Goal: Information Seeking & Learning: Learn about a topic

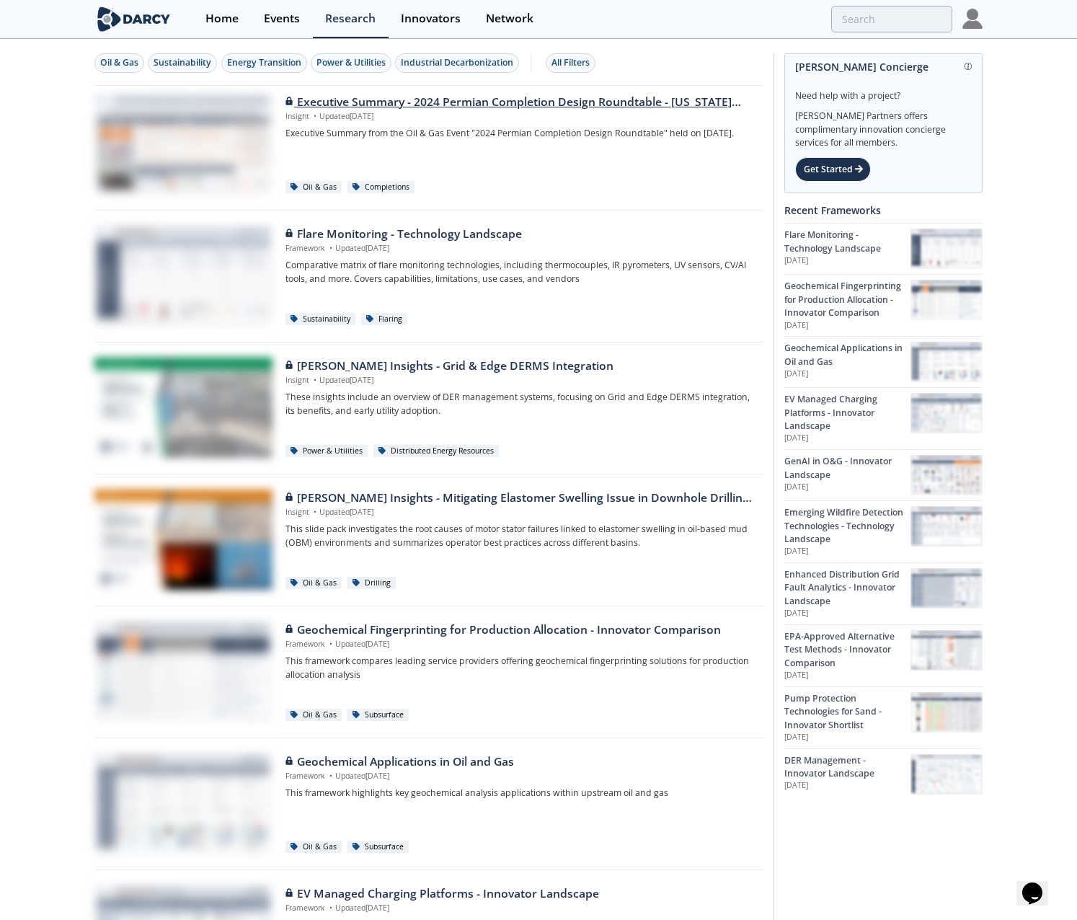
click at [386, 120] on p "Insight • Updated [DATE]" at bounding box center [519, 117] width 468 height 12
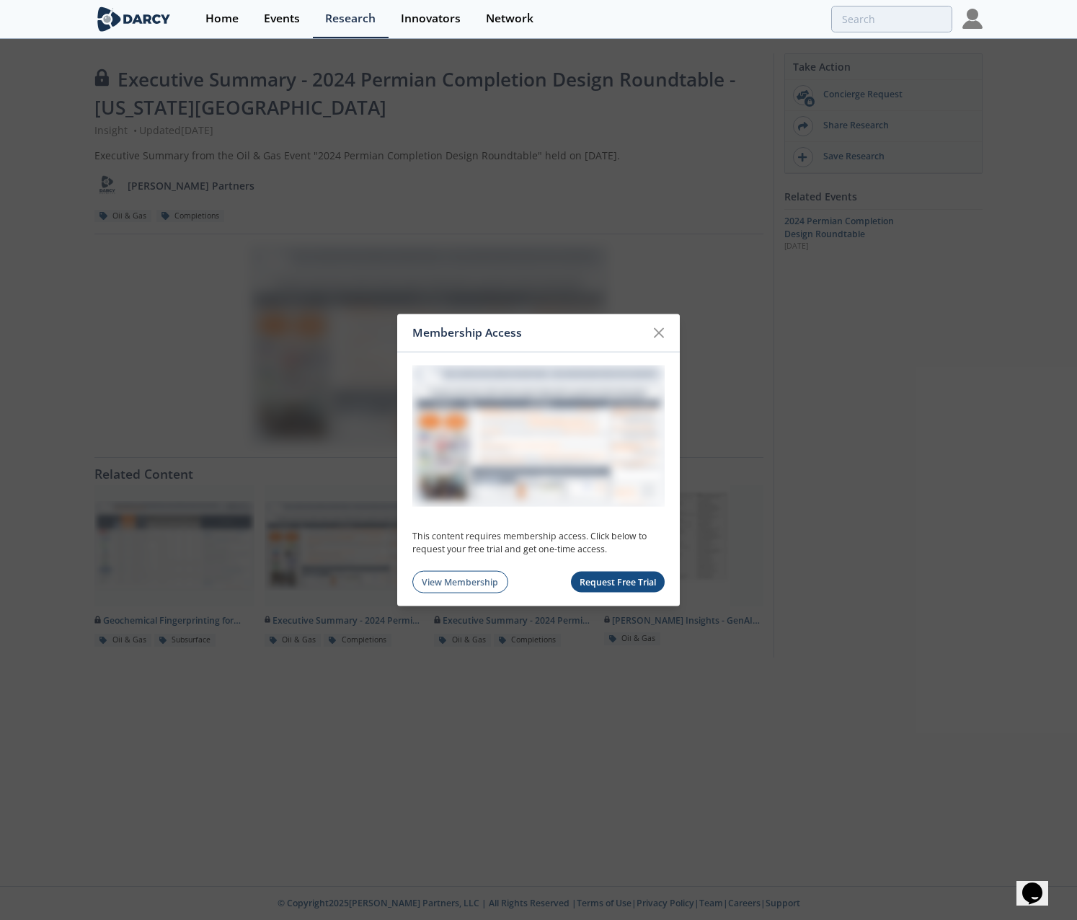
click at [413, 159] on div "Membership Access This content requires membership access. Click below to reque…" at bounding box center [538, 460] width 1077 height 920
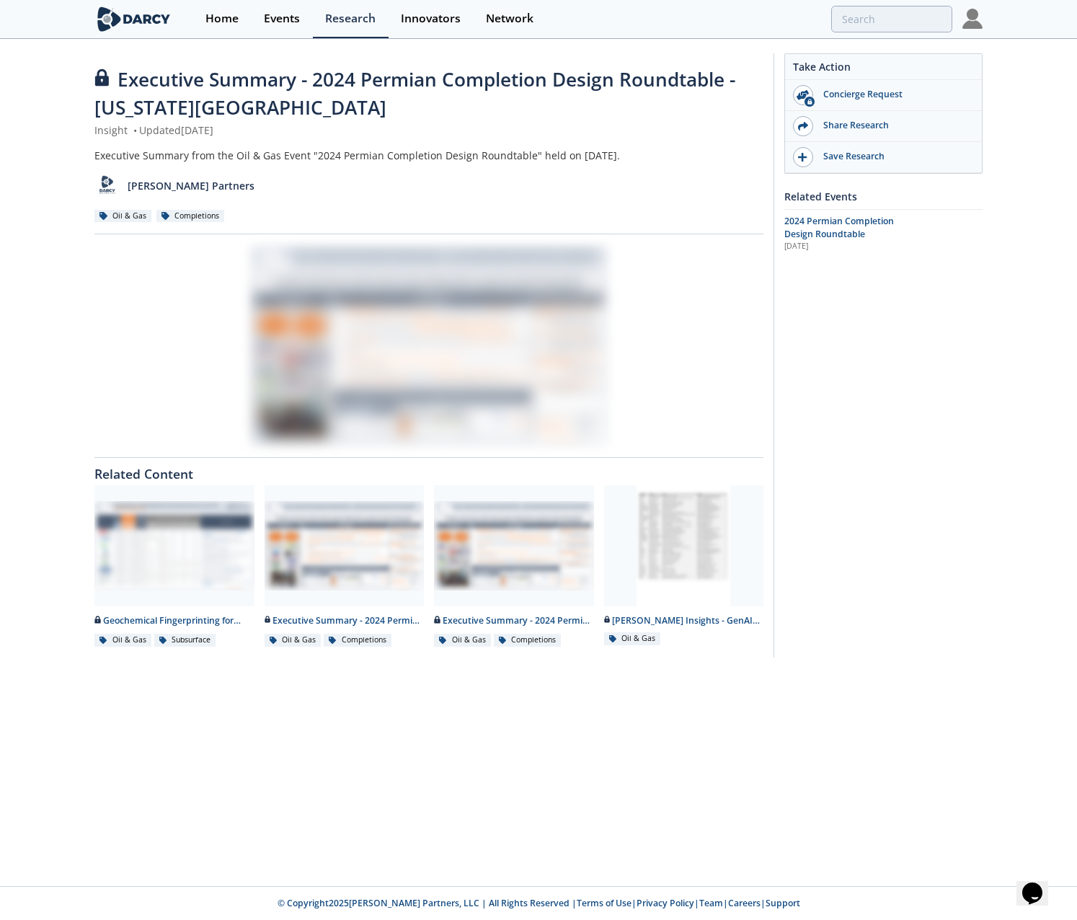
drag, startPoint x: 967, startPoint y: 408, endPoint x: 947, endPoint y: 395, distance: 24.6
click at [967, 407] on div "Take Action Concierge Request Share Research Save Research Related Events 2024 …" at bounding box center [878, 355] width 209 height 605
click at [843, 351] on div "Take Action Concierge Request Share Research Save Research Related Events 2024 …" at bounding box center [878, 355] width 209 height 605
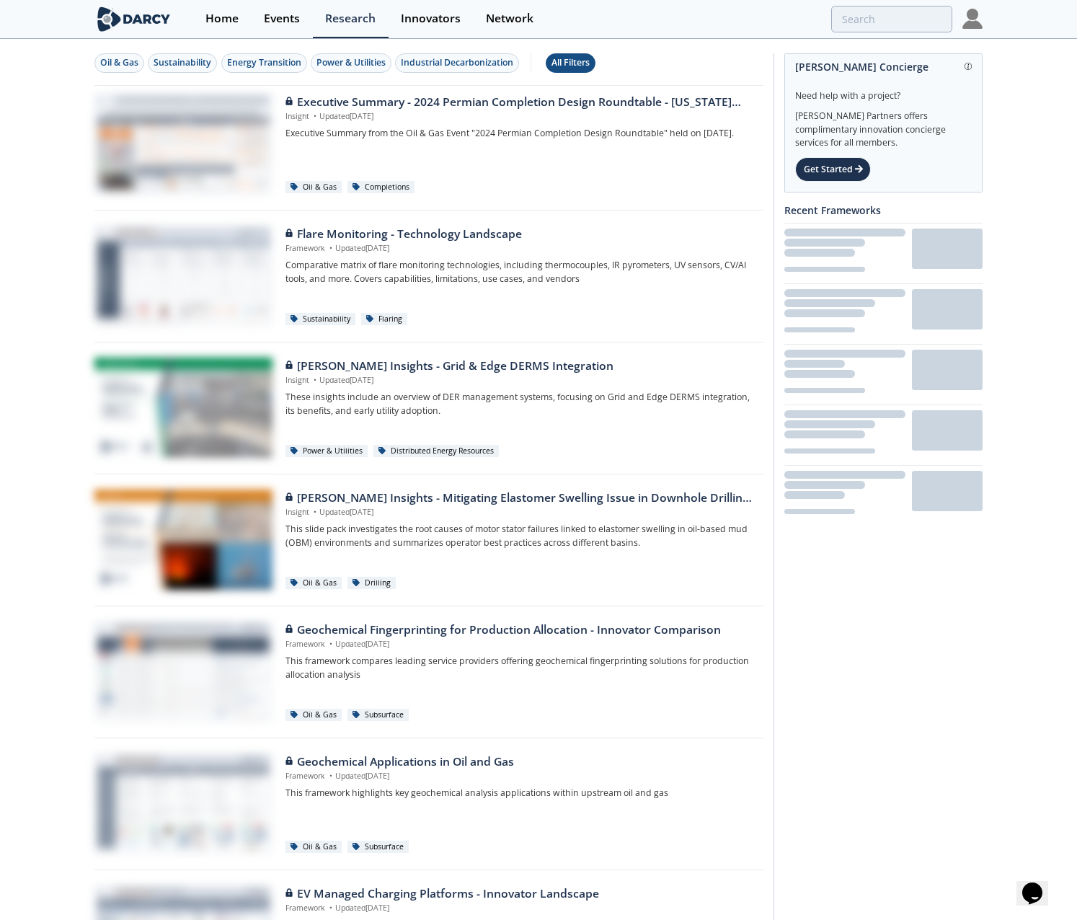
click at [588, 63] on div "All Filters" at bounding box center [570, 62] width 38 height 13
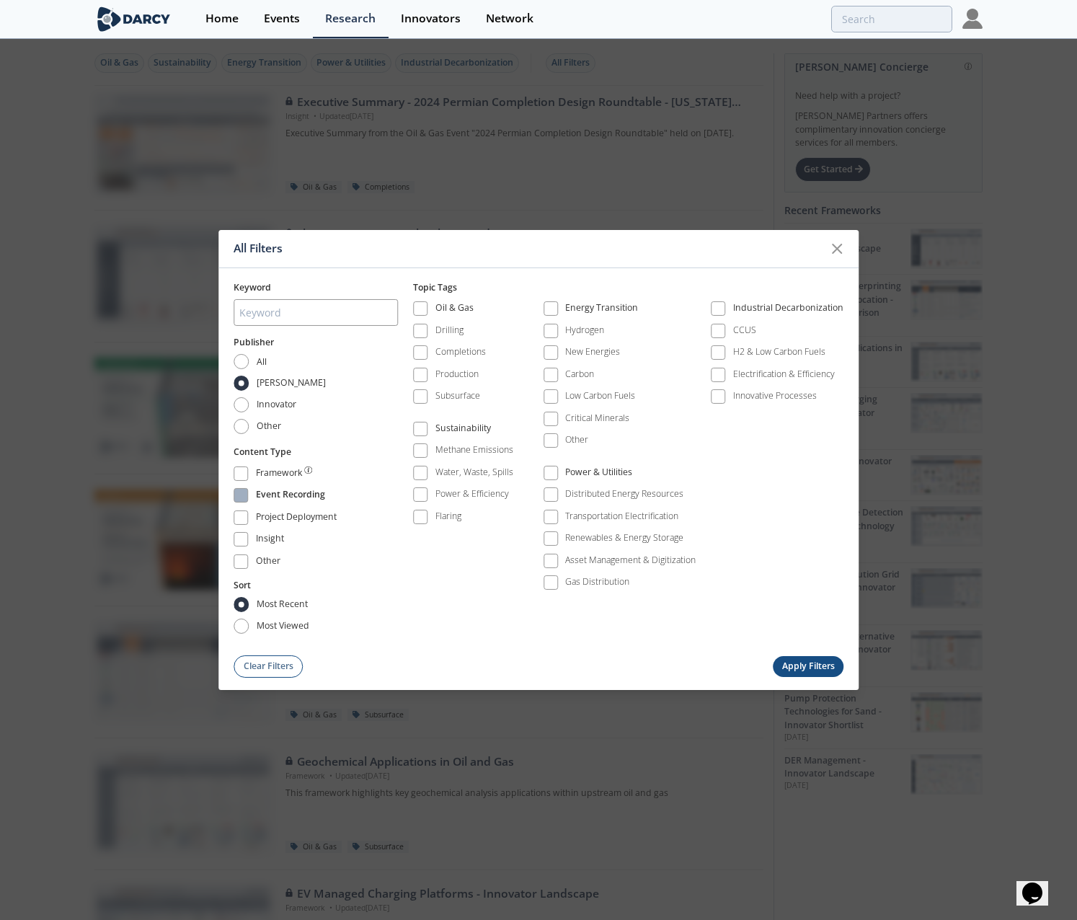
drag, startPoint x: 287, startPoint y: 492, endPoint x: 302, endPoint y: 494, distance: 15.2
click at [287, 492] on div "Event Recording" at bounding box center [290, 496] width 69 height 17
click at [807, 659] on button "Apply Filters" at bounding box center [808, 666] width 71 height 21
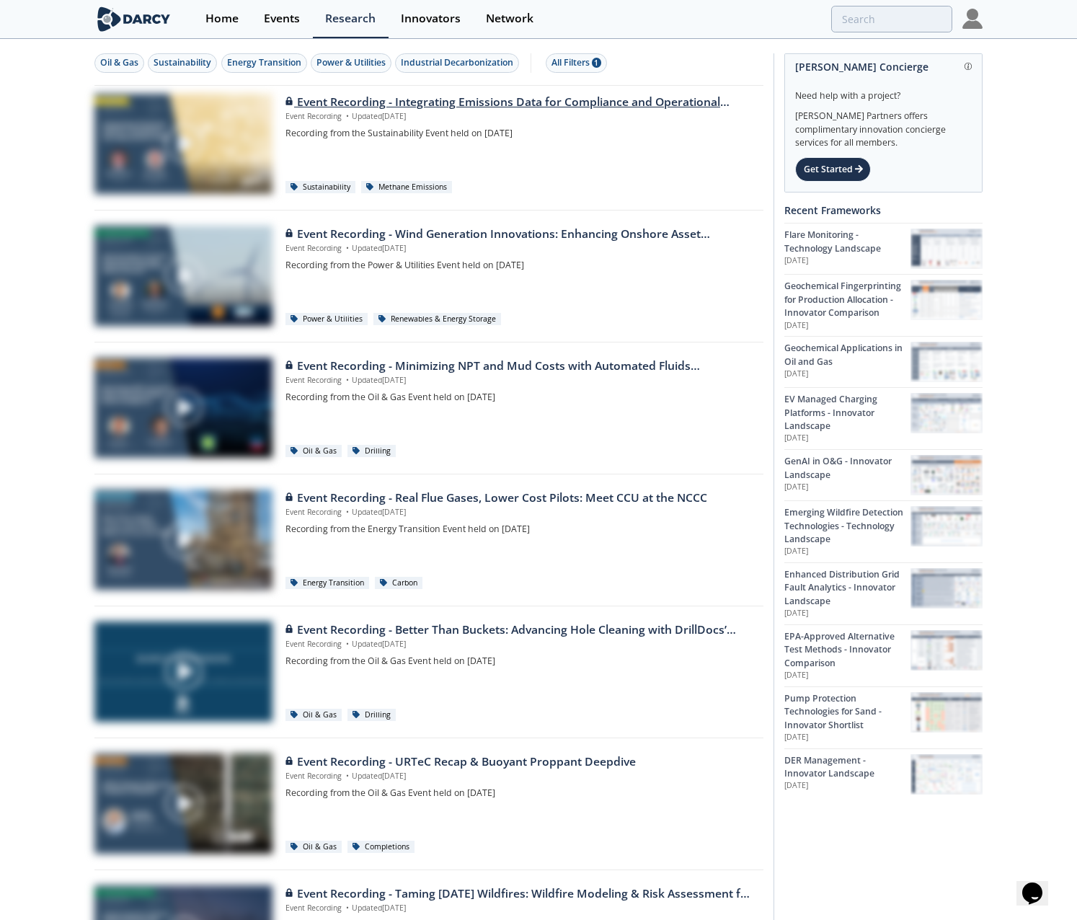
click at [576, 167] on div "Event Recording - Integrating Emissions Data for Compliance and Operational Act…" at bounding box center [519, 137] width 468 height 86
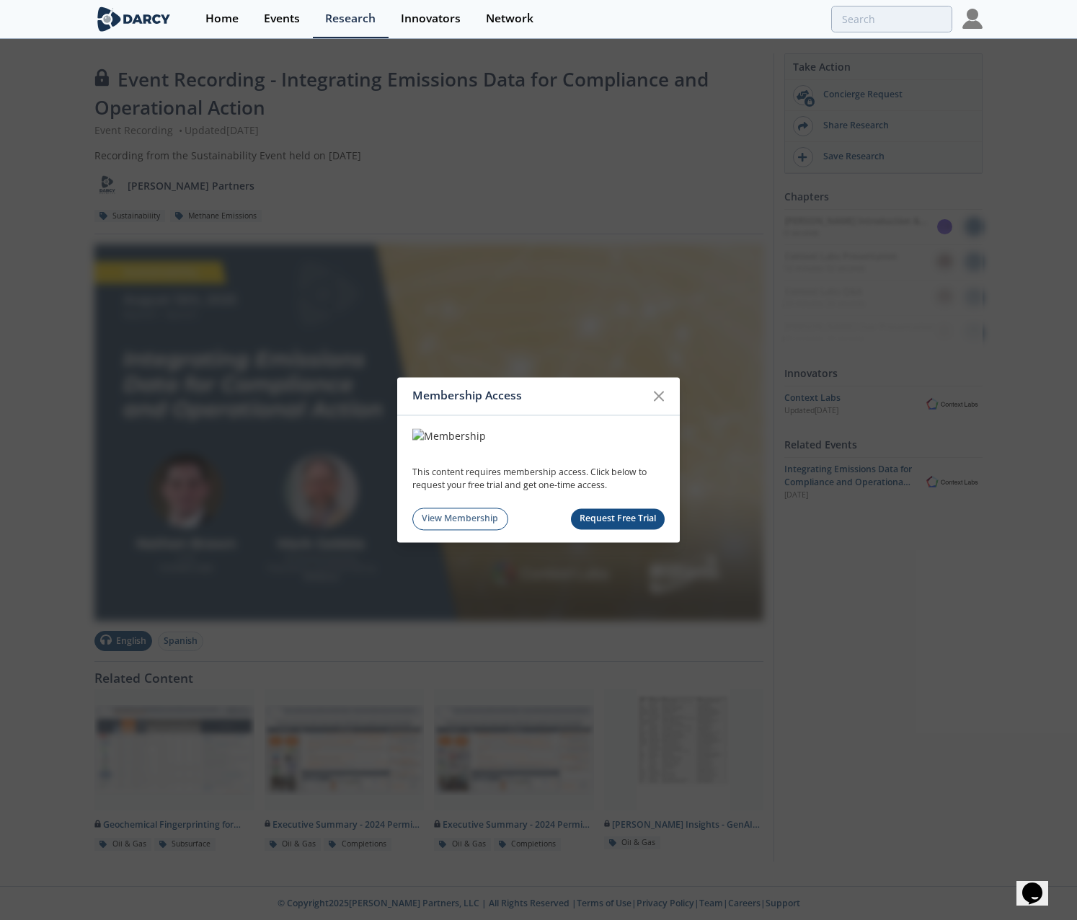
click at [588, 187] on div "Membership Access This content requires membership access. Click below to reque…" at bounding box center [538, 460] width 1077 height 920
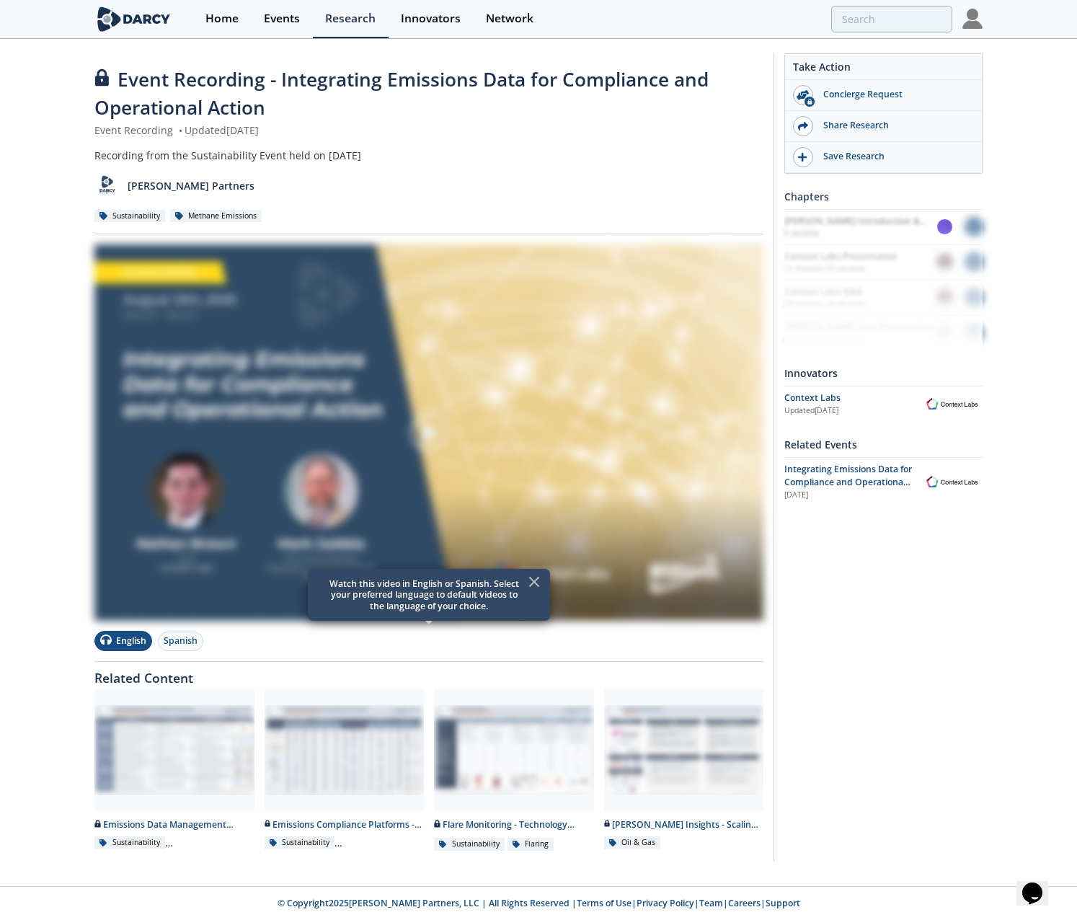
click at [433, 437] on img at bounding box center [429, 432] width 40 height 40
click at [422, 436] on img at bounding box center [429, 432] width 40 height 40
click at [531, 575] on icon at bounding box center [534, 581] width 17 height 17
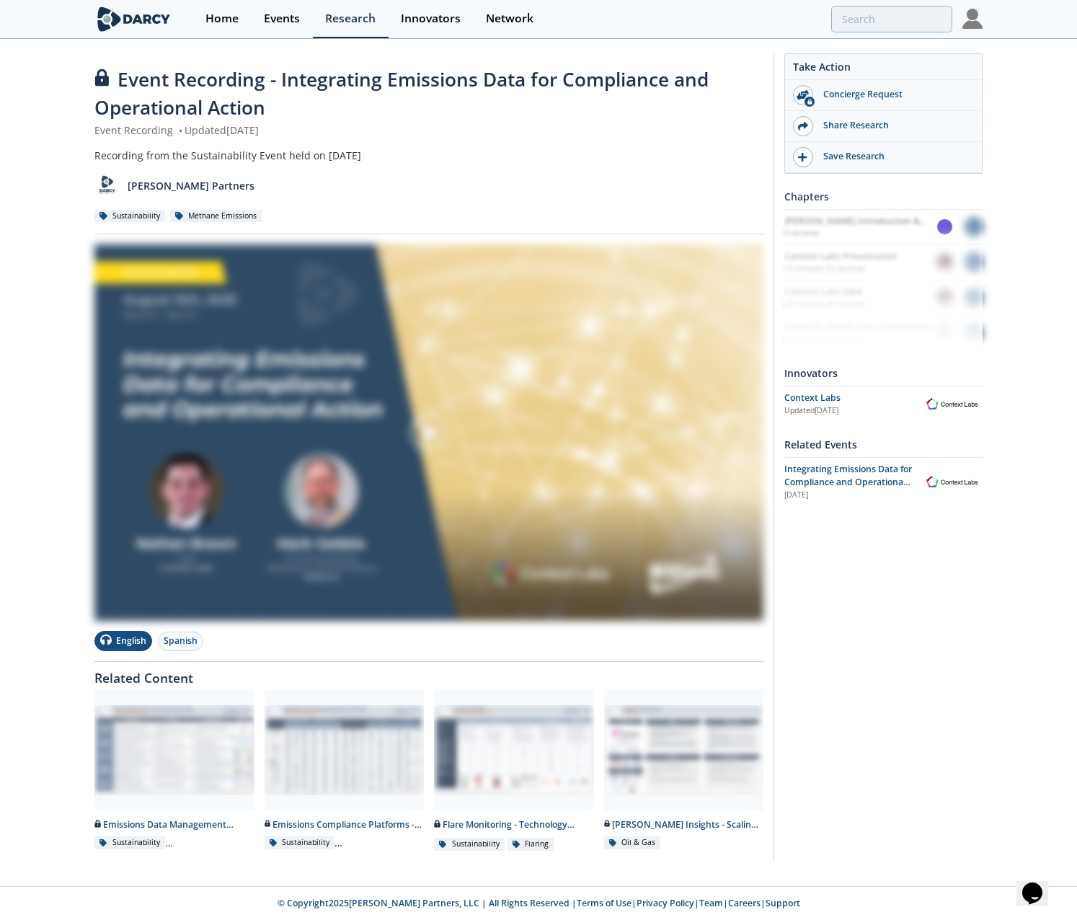
click at [833, 561] on div "Take Action Concierge Request Share Research Save Research Chapters [PERSON_NAM…" at bounding box center [878, 457] width 209 height 809
click at [671, 108] on div "Event Recording - Integrating Emissions Data for Compliance and Operational Act…" at bounding box center [428, 94] width 669 height 57
